Goal: Task Accomplishment & Management: Complete application form

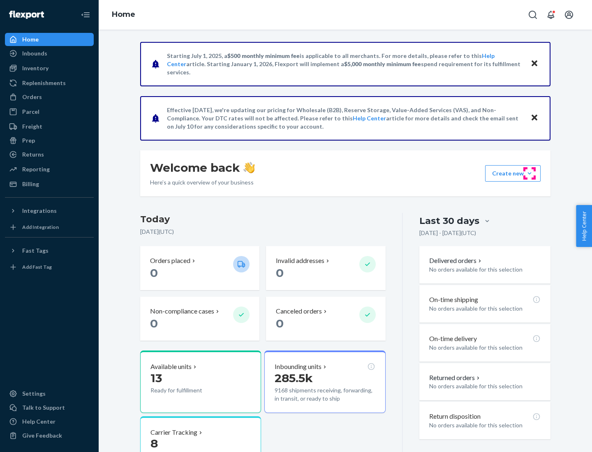
click at [529, 173] on button "Create new Create new inbound Create new order Create new product" at bounding box center [512, 173] width 55 height 16
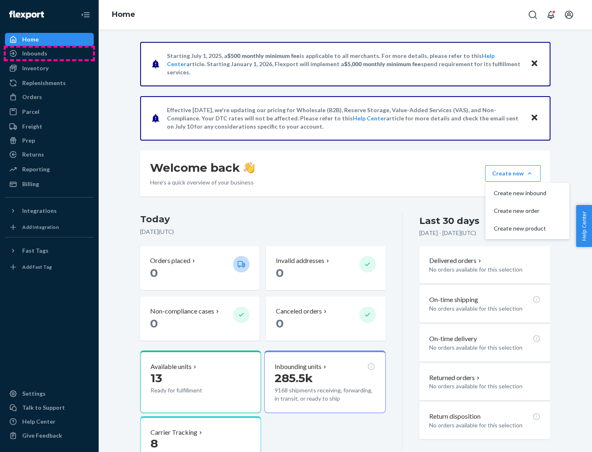
click at [49, 53] on div "Inbounds" at bounding box center [49, 54] width 87 height 12
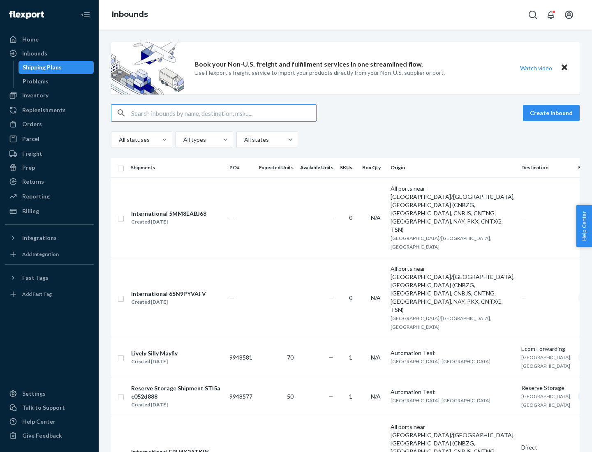
click at [552, 113] on button "Create inbound" at bounding box center [551, 113] width 57 height 16
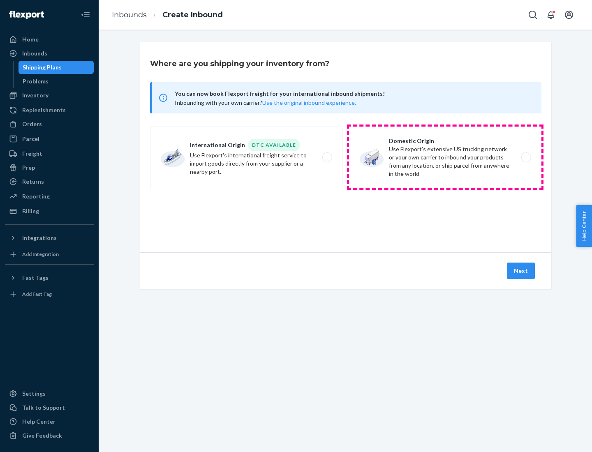
click at [445, 157] on label "Domestic Origin Use Flexport’s extensive US trucking network or your own carrie…" at bounding box center [445, 158] width 192 height 62
click at [526, 157] on input "Domestic Origin Use Flexport’s extensive US trucking network or your own carrie…" at bounding box center [528, 157] width 5 height 5
radio input "true"
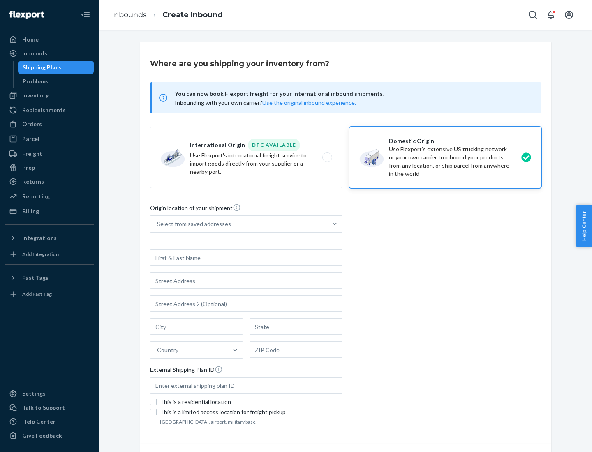
click at [192, 224] on div "Select from saved addresses" at bounding box center [194, 224] width 74 height 8
click at [158, 224] on input "Select from saved addresses" at bounding box center [157, 224] width 1 height 8
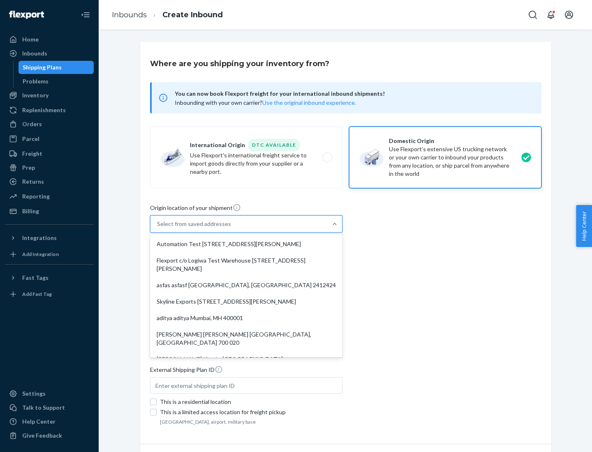
scroll to position [3, 0]
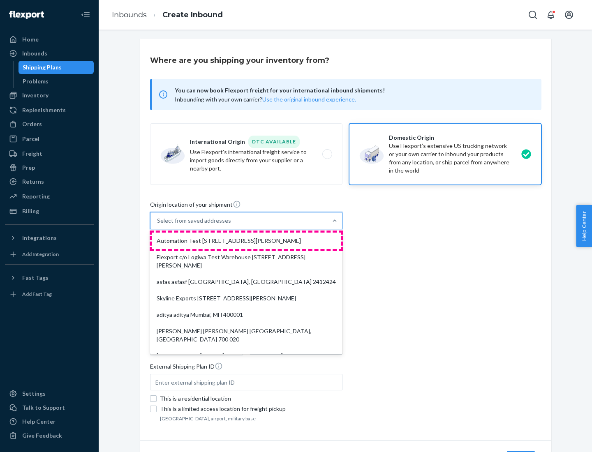
click at [246, 241] on div "Automation Test [STREET_ADDRESS][PERSON_NAME]" at bounding box center [246, 241] width 189 height 16
click at [158, 225] on input "option Automation Test [STREET_ADDRESS][PERSON_NAME]. 9 results available. Use …" at bounding box center [157, 221] width 1 height 8
type input "Automation Test"
type input "9th Floor"
type input "[GEOGRAPHIC_DATA]"
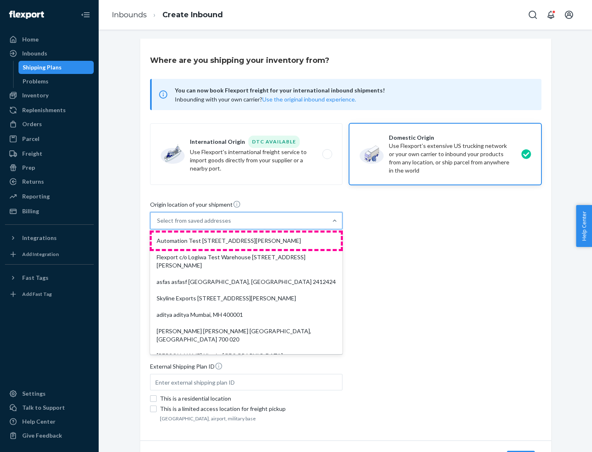
type input "CA"
type input "94104"
type input "[STREET_ADDRESS][PERSON_NAME]"
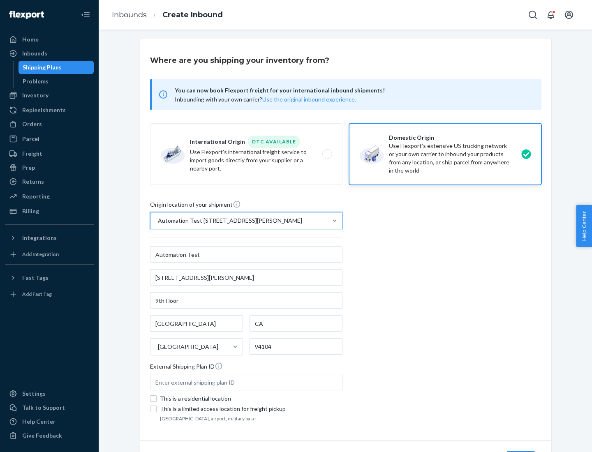
scroll to position [48, 0]
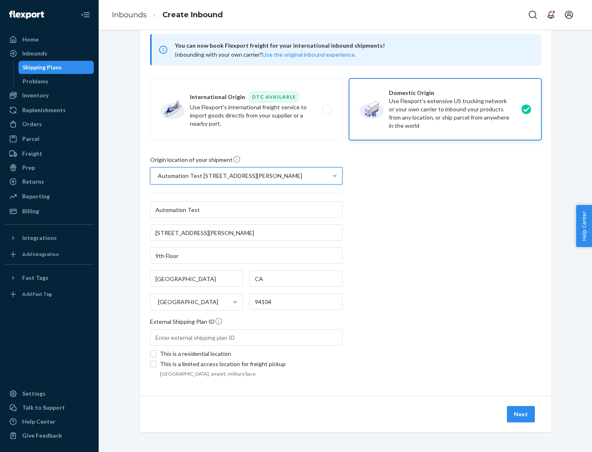
click at [521, 414] on button "Next" at bounding box center [521, 414] width 28 height 16
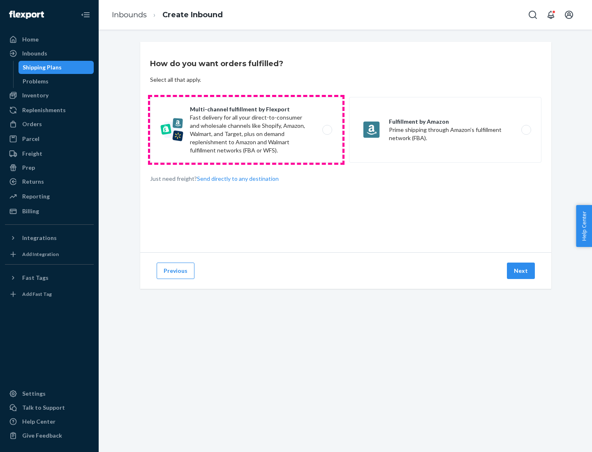
click at [246, 130] on label "Multi-channel fulfillment by Flexport Fast delivery for all your direct-to-cons…" at bounding box center [246, 130] width 192 height 66
click at [327, 130] on input "Multi-channel fulfillment by Flexport Fast delivery for all your direct-to-cons…" at bounding box center [329, 129] width 5 height 5
radio input "true"
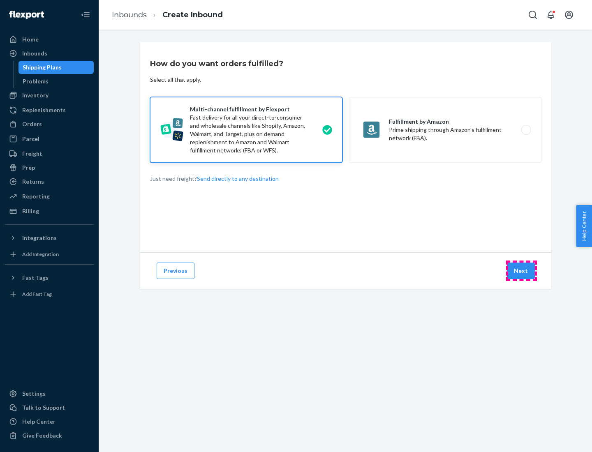
click at [521, 271] on button "Next" at bounding box center [521, 271] width 28 height 16
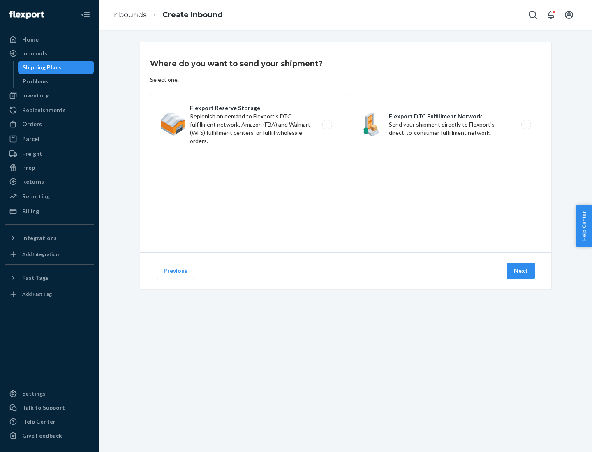
click at [445, 125] on label "Flexport DTC Fulfillment Network Send your shipment directly to Flexport's dire…" at bounding box center [445, 125] width 192 height 62
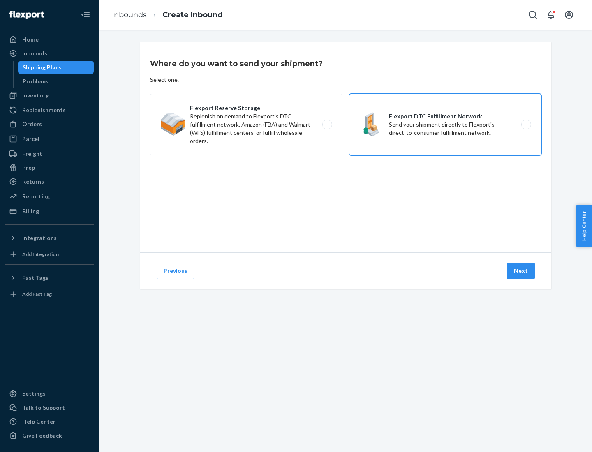
click at [526, 125] on input "Flexport DTC Fulfillment Network Send your shipment directly to Flexport's dire…" at bounding box center [528, 124] width 5 height 5
radio input "true"
click at [521, 271] on button "Next" at bounding box center [521, 271] width 28 height 16
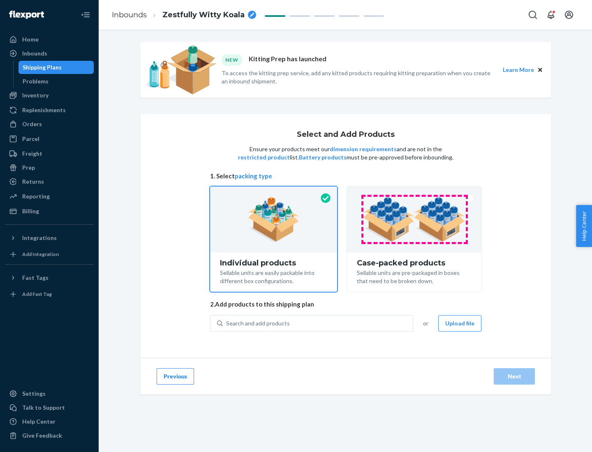
click at [414, 220] on img at bounding box center [414, 219] width 102 height 45
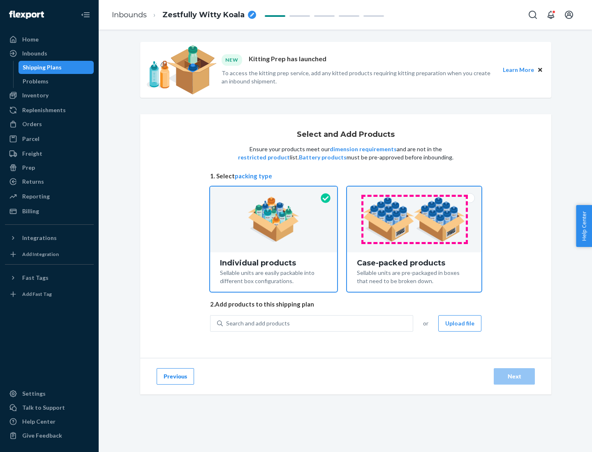
click at [414, 192] on input "Case-packed products Sellable units are pre-packaged in boxes that need to be b…" at bounding box center [413, 189] width 5 height 5
radio input "true"
radio input "false"
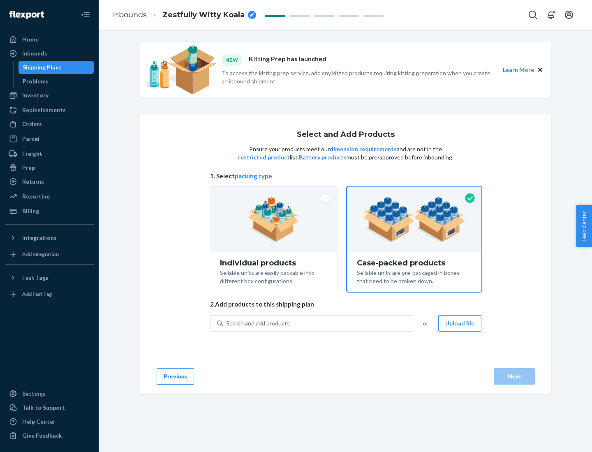
click at [318, 323] on div "Search and add products" at bounding box center [318, 323] width 190 height 15
click at [227, 323] on input "Search and add products" at bounding box center [226, 323] width 1 height 8
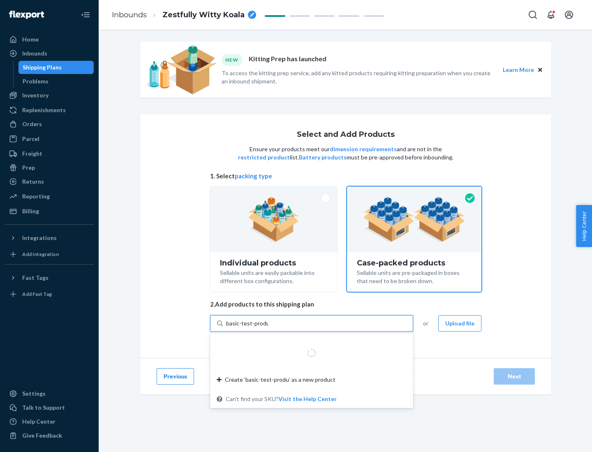
type input "basic-test-product-1"
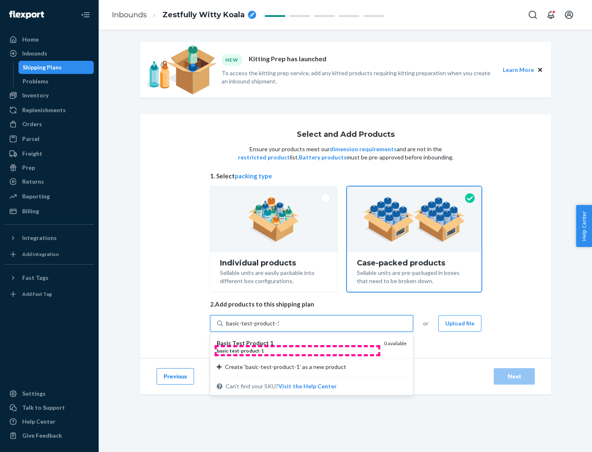
click at [297, 351] on div "basic - test - product - 1" at bounding box center [297, 350] width 161 height 7
click at [279, 328] on input "basic-test-product-1" at bounding box center [252, 323] width 53 height 8
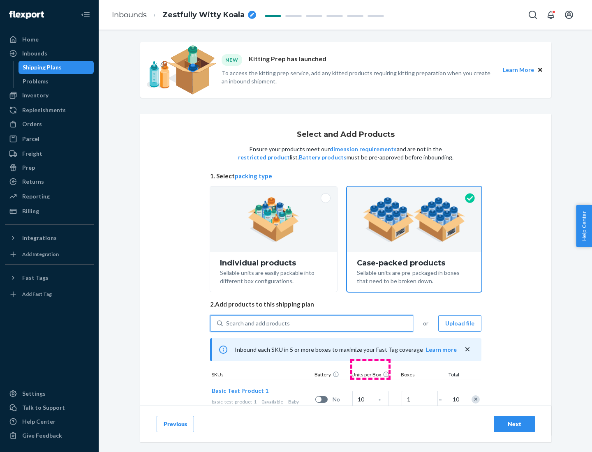
scroll to position [30, 0]
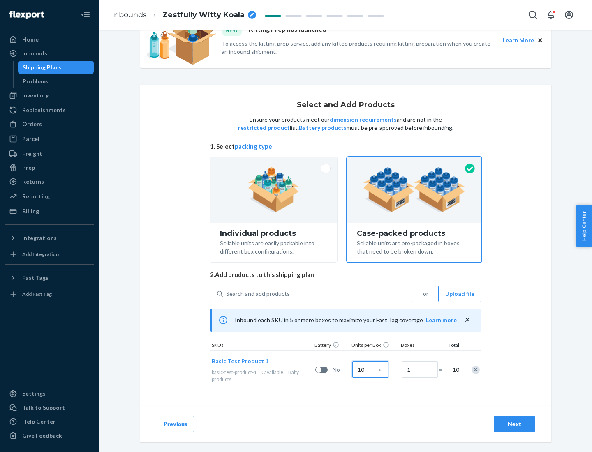
type input "10"
type input "7"
click at [514, 424] on div "Next" at bounding box center [514, 424] width 27 height 8
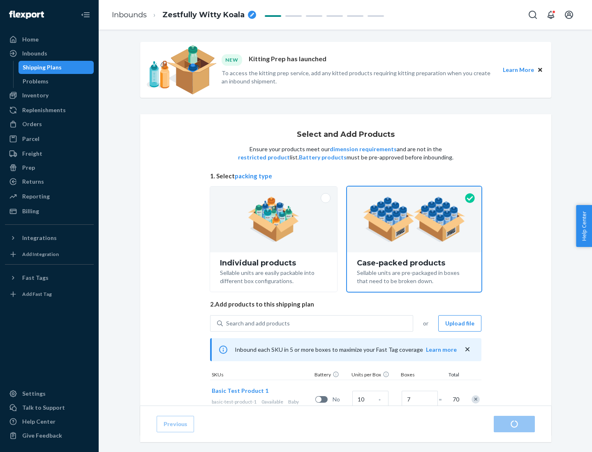
radio input "true"
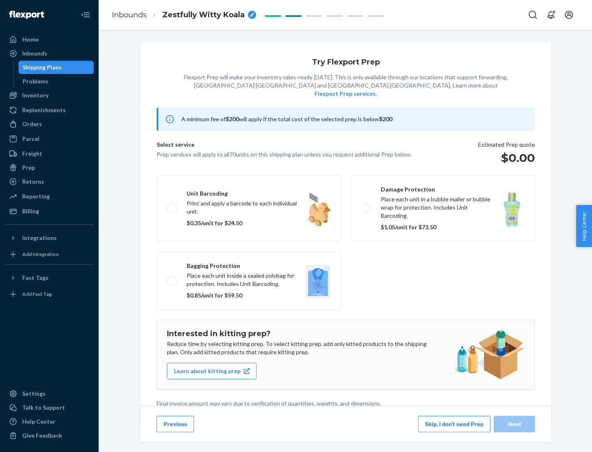
scroll to position [2, 0]
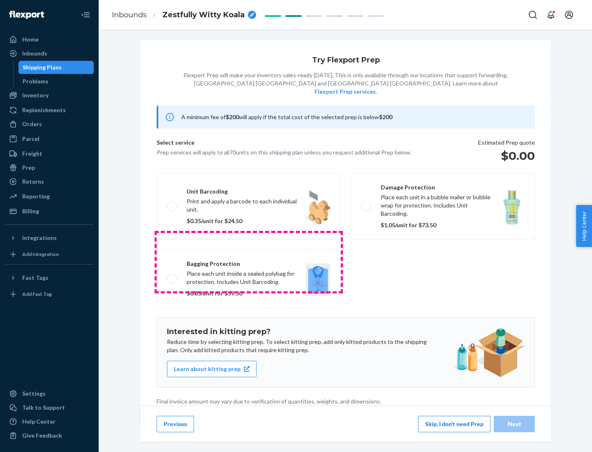
click at [249, 262] on label "Bagging protection Place each unit inside a sealed polybag for protection. Incl…" at bounding box center [249, 279] width 184 height 58
click at [172, 276] on input "Bagging protection Place each unit inside a sealed polybag for protection. Incl…" at bounding box center [169, 278] width 5 height 5
checkbox input "true"
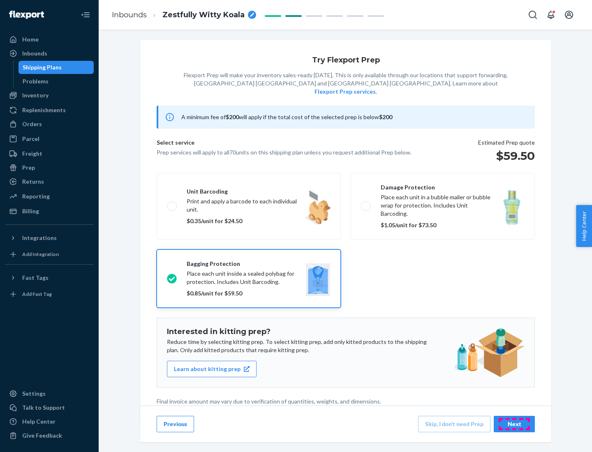
click at [514, 424] on div "Next" at bounding box center [514, 424] width 27 height 8
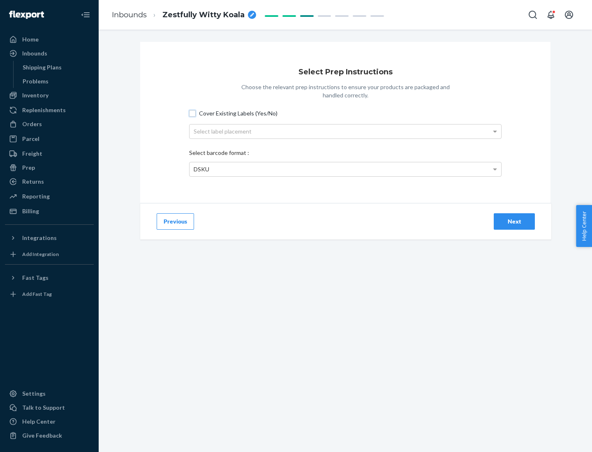
click at [192, 113] on input "Cover Existing Labels (Yes/No)" at bounding box center [192, 113] width 7 height 7
checkbox input "true"
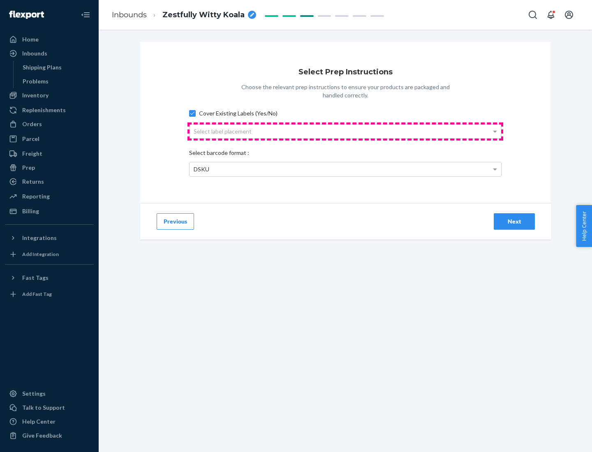
click at [345, 131] on div "Select label placement" at bounding box center [346, 132] width 312 height 14
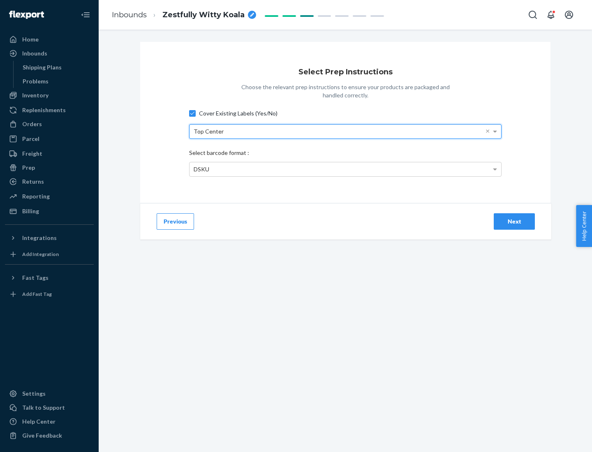
click at [345, 169] on div "DSKU" at bounding box center [346, 169] width 312 height 14
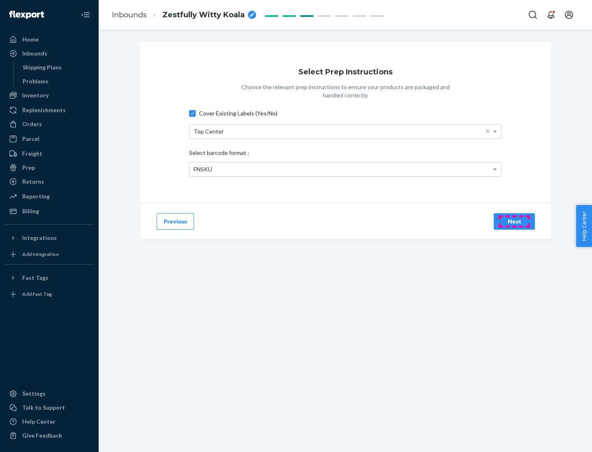
click at [514, 221] on div "Next" at bounding box center [514, 221] width 27 height 8
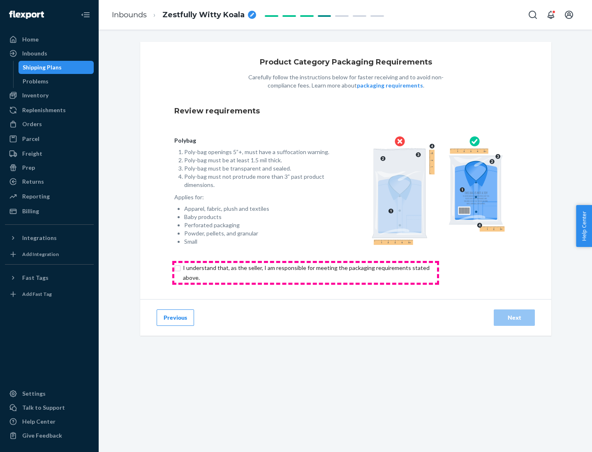
click at [305, 273] on input "checkbox" at bounding box center [310, 273] width 273 height 20
checkbox input "true"
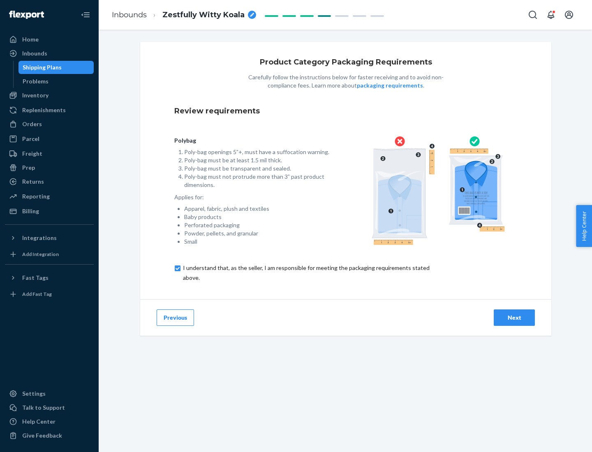
click at [514, 317] on div "Next" at bounding box center [514, 318] width 27 height 8
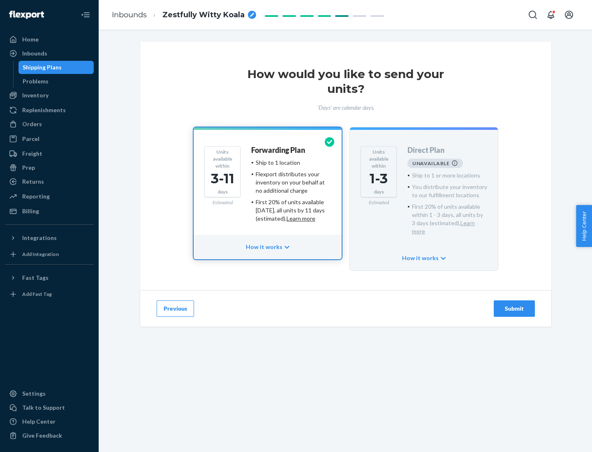
click at [279, 150] on h4 "Forwarding Plan" at bounding box center [278, 150] width 54 height 8
click at [514, 305] on div "Submit" at bounding box center [514, 309] width 27 height 8
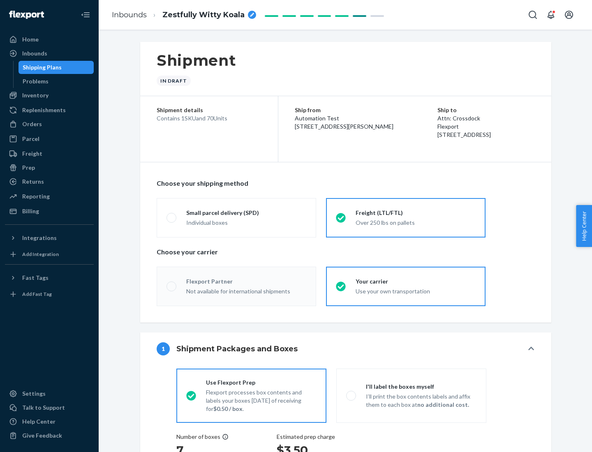
radio input "true"
radio input "false"
radio input "true"
radio input "false"
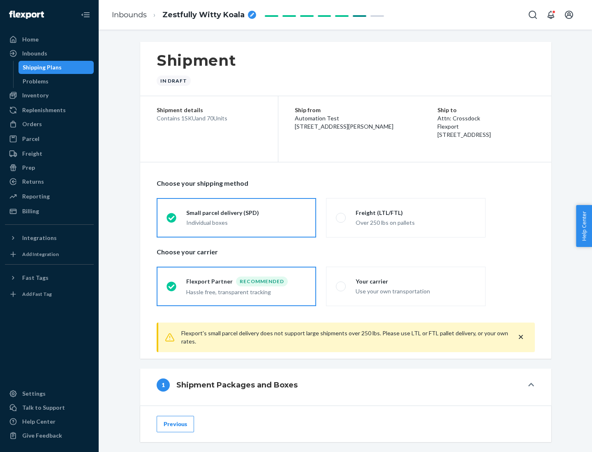
click at [246, 222] on div "Individual boxes" at bounding box center [246, 223] width 120 height 8
click at [172, 220] on input "Small parcel delivery (SPD) Individual boxes" at bounding box center [168, 217] width 5 height 5
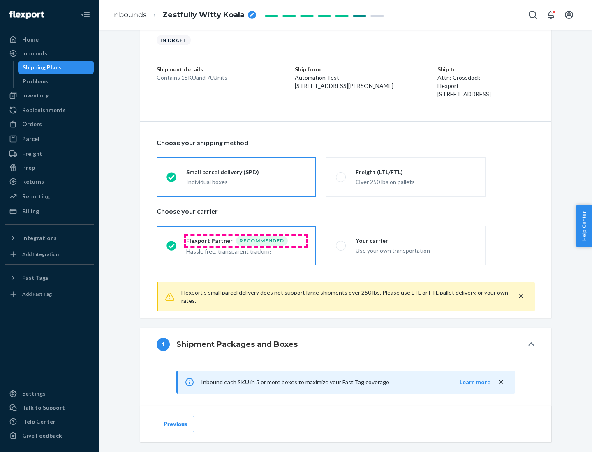
click at [246, 240] on div "Recommended" at bounding box center [262, 241] width 52 height 10
click at [172, 243] on input "Flexport Partner Recommended Hassle free, transparent tracking" at bounding box center [168, 245] width 5 height 5
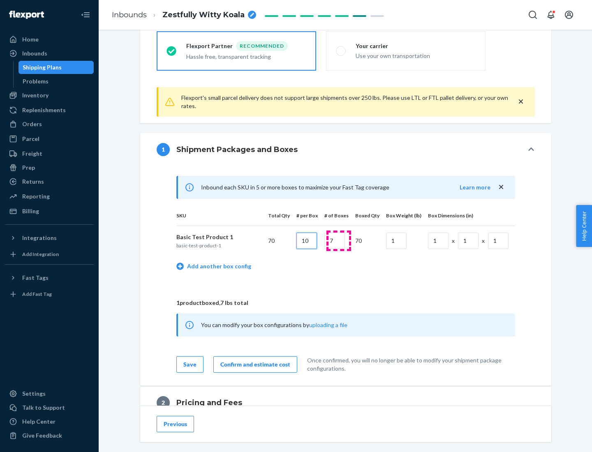
type input "10"
type input "7"
type input "1"
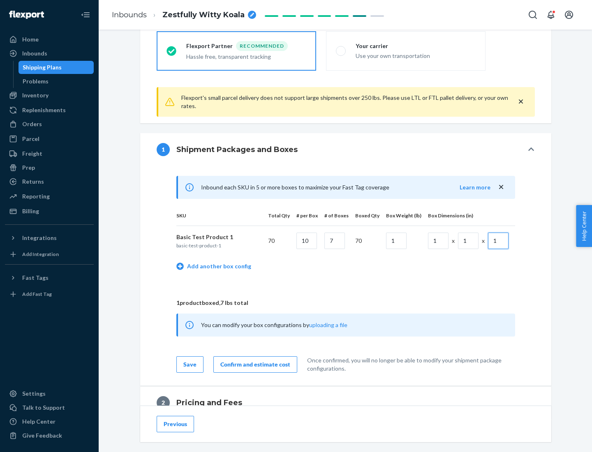
scroll to position [359, 0]
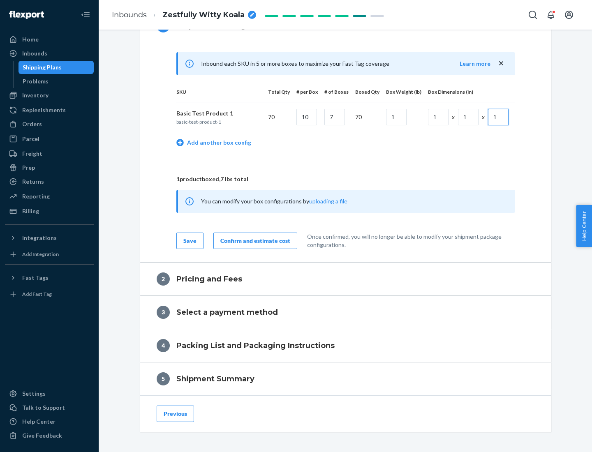
type input "1"
click at [254, 240] on div "Confirm and estimate cost" at bounding box center [255, 241] width 70 height 8
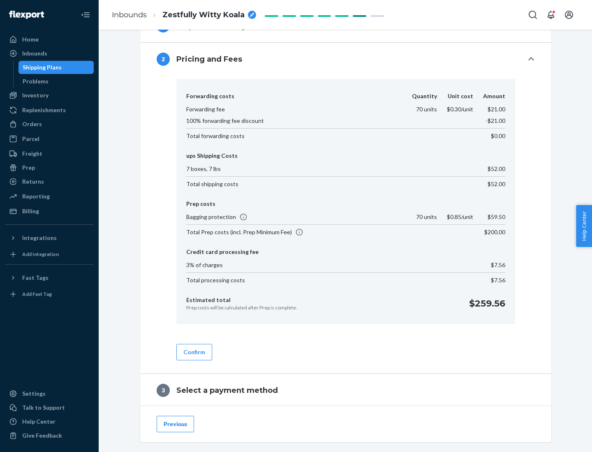
scroll to position [471, 0]
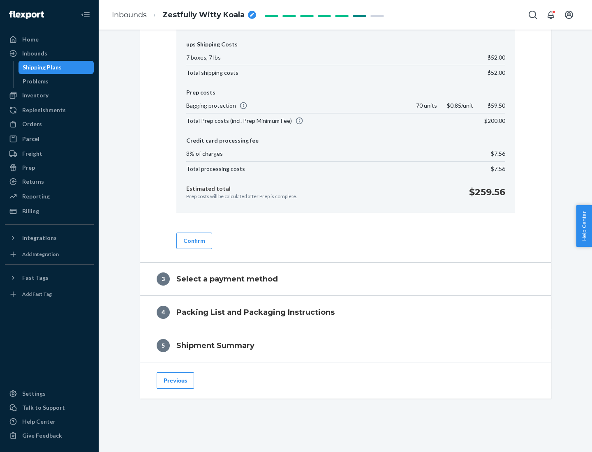
click at [194, 240] on button "Confirm" at bounding box center [194, 241] width 36 height 16
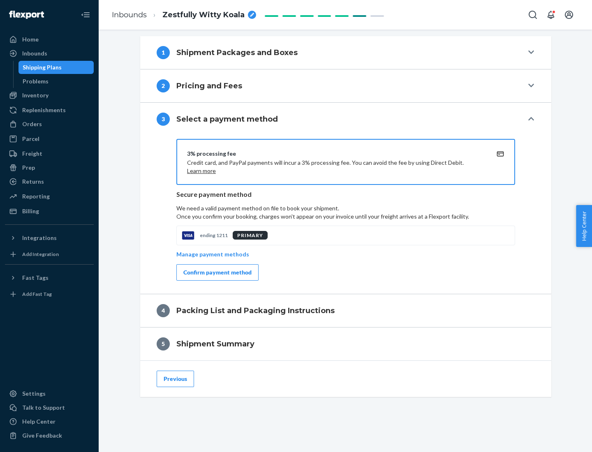
scroll to position [333, 0]
click at [217, 273] on div "Confirm payment method" at bounding box center [217, 272] width 68 height 8
